Goal: Information Seeking & Learning: Find specific fact

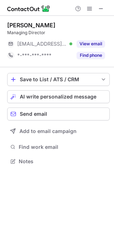
scroll to position [156, 114]
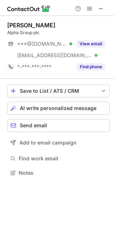
scroll to position [168, 114]
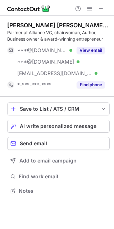
scroll to position [186, 114]
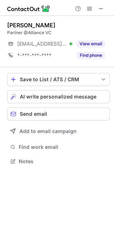
scroll to position [156, 114]
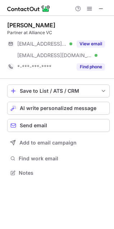
scroll to position [168, 114]
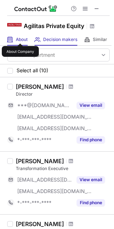
click at [20, 37] on span "About" at bounding box center [22, 40] width 12 height 6
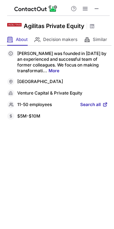
click at [13, 97] on div "[PERSON_NAME] was founded in [DATE] by an experienced and successful team of fo…" at bounding box center [57, 85] width 101 height 70
click at [22, 114] on div "$5M-$10M" at bounding box center [62, 116] width 91 height 6
copy div "$5M-$10M"
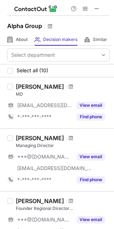
click at [13, 42] on div "About About Company" at bounding box center [17, 40] width 21 height 12
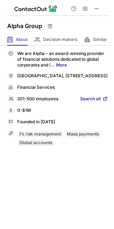
click at [18, 109] on div "0-$1M" at bounding box center [62, 111] width 91 height 6
copy div "0-$1M Revenue"
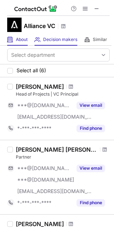
click at [18, 35] on div "About About Company" at bounding box center [17, 40] width 21 height 12
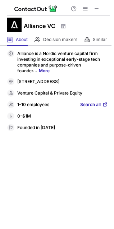
click at [18, 115] on div "0-$1M" at bounding box center [62, 116] width 91 height 6
copy div "0-$1M Revenue"
